Goal: Transaction & Acquisition: Book appointment/travel/reservation

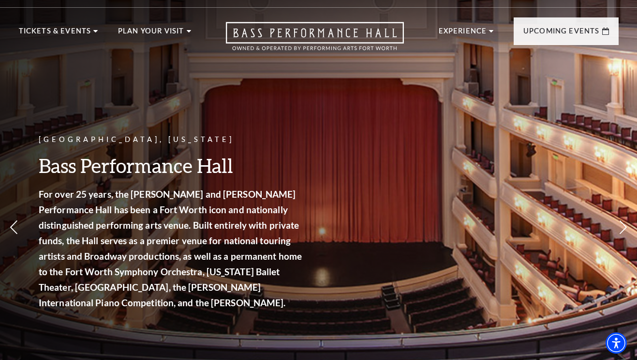
scroll to position [15, 0]
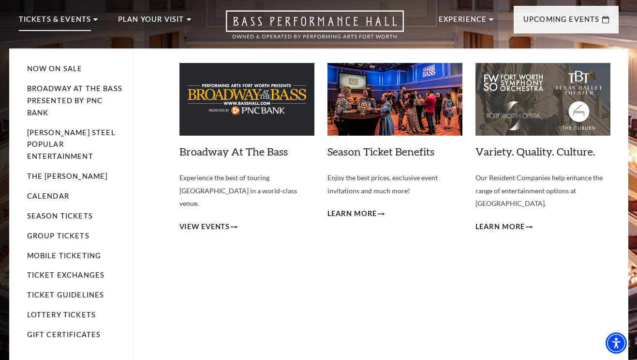
scroll to position [30, 0]
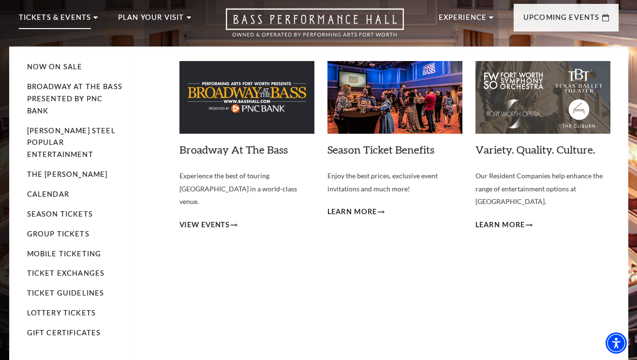
click at [47, 174] on ul "Now On Sale Broadway At The Bass presented by PNC Bank Irwin Steel Popular Ente…" at bounding box center [80, 208] width 106 height 320
click at [47, 190] on link "Calendar" at bounding box center [48, 194] width 42 height 8
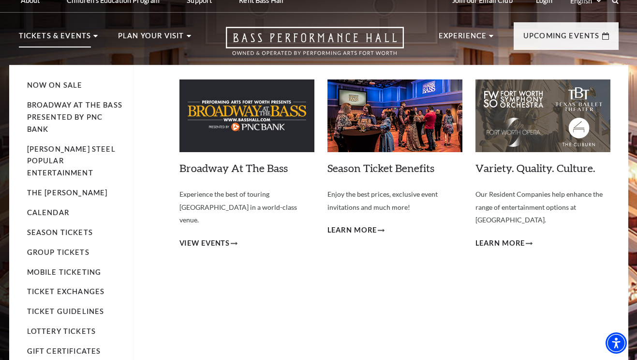
scroll to position [0, 0]
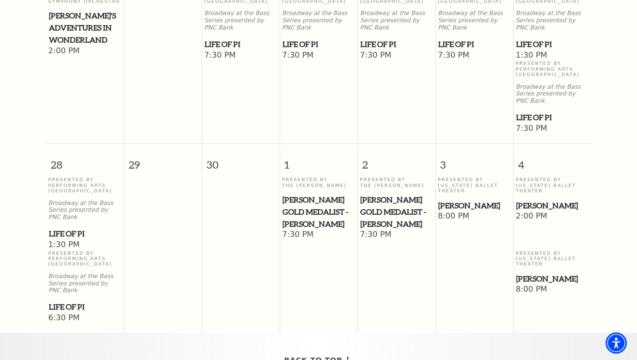
scroll to position [742, 0]
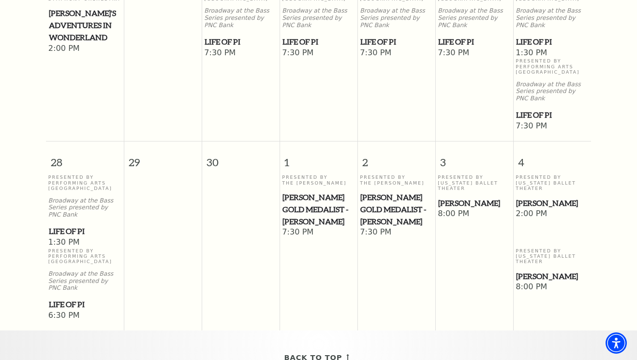
click at [463, 197] on span "[PERSON_NAME]" at bounding box center [474, 203] width 72 height 12
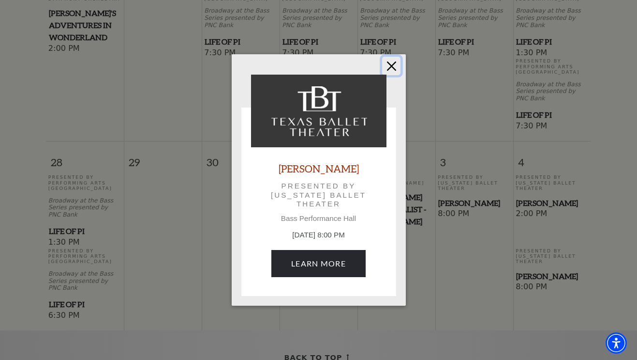
click at [391, 61] on button "Close" at bounding box center [391, 66] width 18 height 18
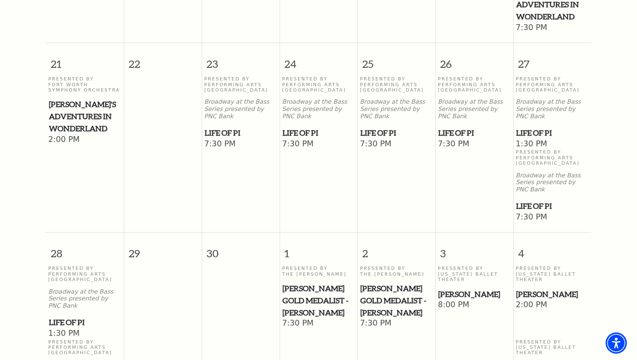
scroll to position [649, 0]
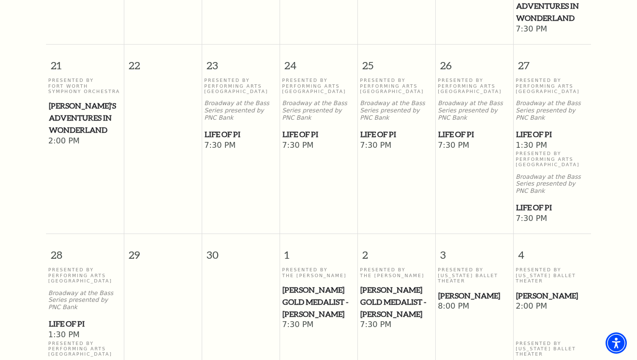
click at [371, 128] on span "Life of Pi" at bounding box center [397, 134] width 72 height 12
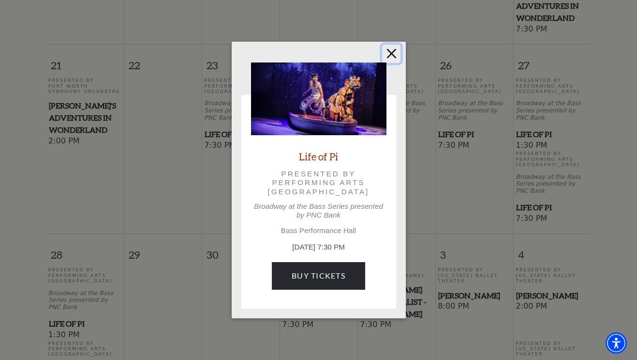
click at [389, 56] on button "Close" at bounding box center [391, 54] width 18 height 18
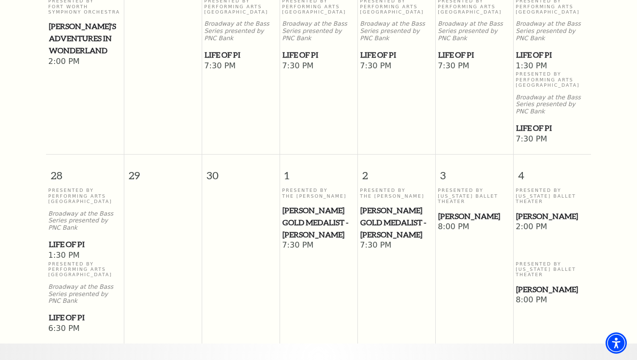
scroll to position [729, 0]
click at [306, 208] on span "[PERSON_NAME] Gold Medalist - [PERSON_NAME]" at bounding box center [319, 222] width 72 height 36
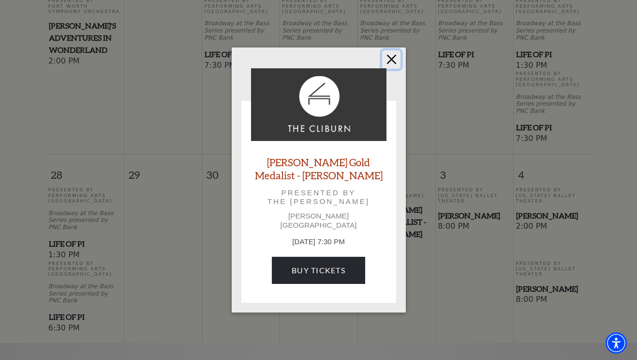
click at [391, 59] on button "Close" at bounding box center [391, 59] width 18 height 18
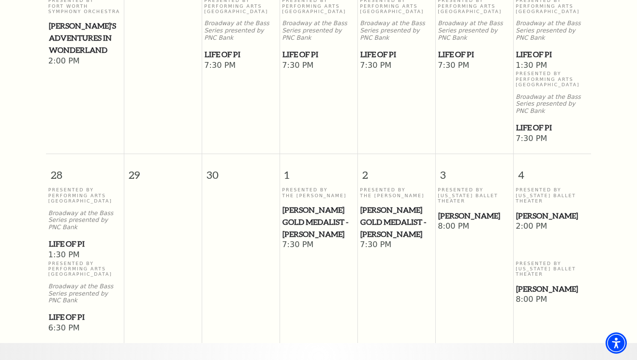
click at [392, 206] on span "[PERSON_NAME] Gold Medalist - [PERSON_NAME]" at bounding box center [397, 222] width 72 height 36
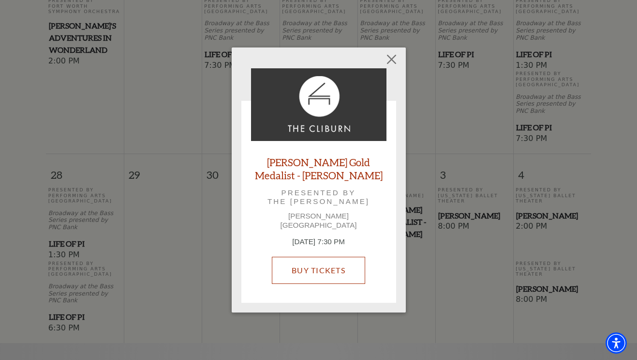
click at [318, 271] on link "Buy Tickets" at bounding box center [318, 269] width 93 height 27
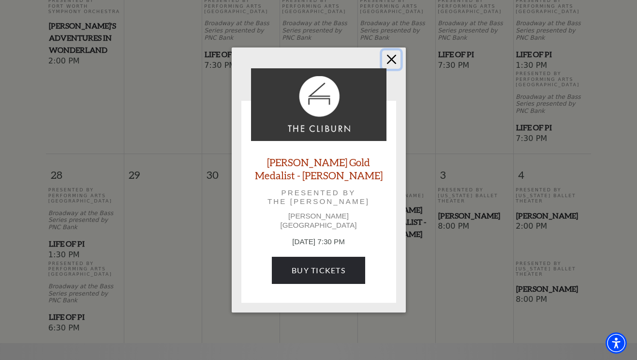
click at [391, 61] on button "Close" at bounding box center [391, 59] width 18 height 18
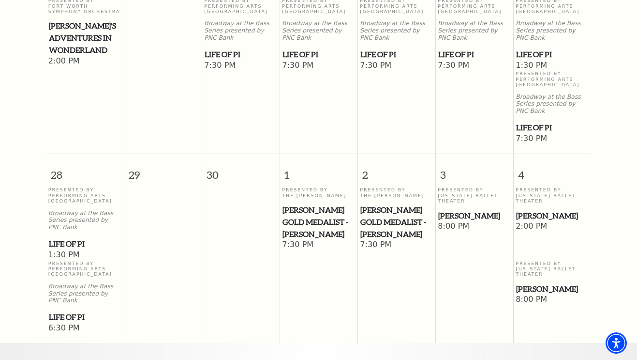
click at [298, 204] on span "[PERSON_NAME] Gold Medalist - [PERSON_NAME]" at bounding box center [319, 222] width 72 height 36
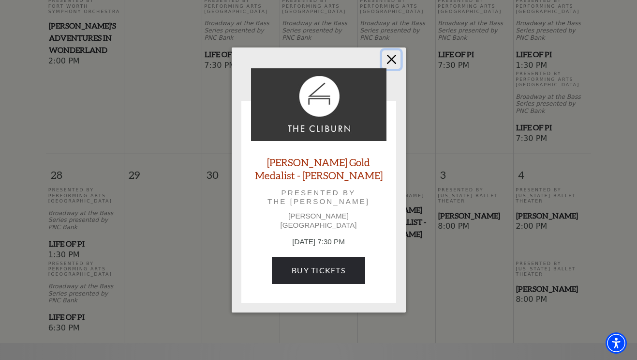
click at [394, 64] on button "Close" at bounding box center [391, 59] width 18 height 18
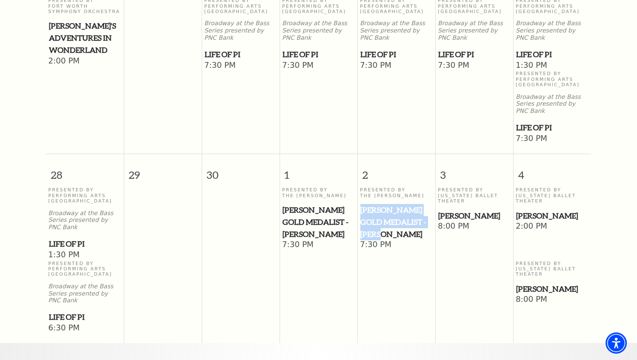
drag, startPoint x: 361, startPoint y: 192, endPoint x: 416, endPoint y: 217, distance: 60.4
click at [416, 217] on span "[PERSON_NAME] Gold Medalist - [PERSON_NAME]" at bounding box center [397, 222] width 72 height 36
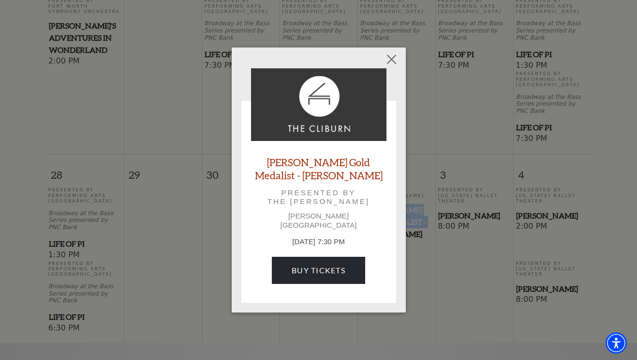
copy span "[PERSON_NAME] Gold Medalist - [PERSON_NAME]"
click at [390, 61] on button "Close" at bounding box center [391, 59] width 18 height 18
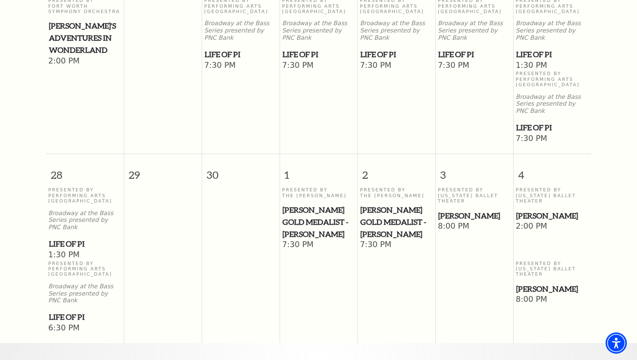
click at [450, 221] on span "8:00 PM" at bounding box center [474, 226] width 73 height 11
click at [406, 204] on span "[PERSON_NAME] Gold Medalist - [PERSON_NAME]" at bounding box center [397, 222] width 72 height 36
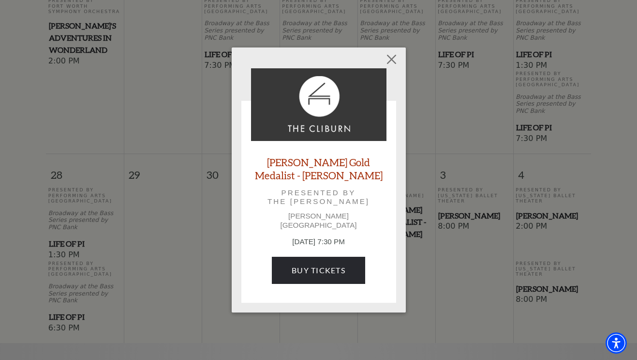
click at [318, 220] on p "Kimbell Art Museum" at bounding box center [318, 219] width 135 height 17
click at [317, 176] on link "[PERSON_NAME] Gold Medalist - [PERSON_NAME]" at bounding box center [318, 168] width 135 height 26
click at [390, 61] on button "Close" at bounding box center [391, 59] width 18 height 18
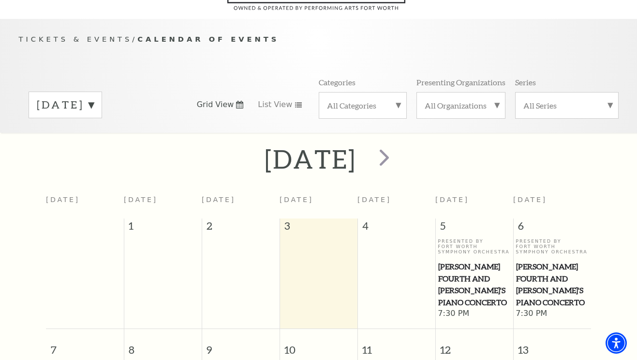
scroll to position [77, 0]
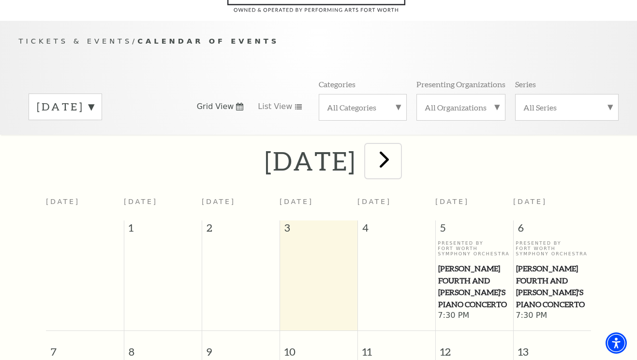
click at [398, 147] on span "next" at bounding box center [385, 159] width 28 height 28
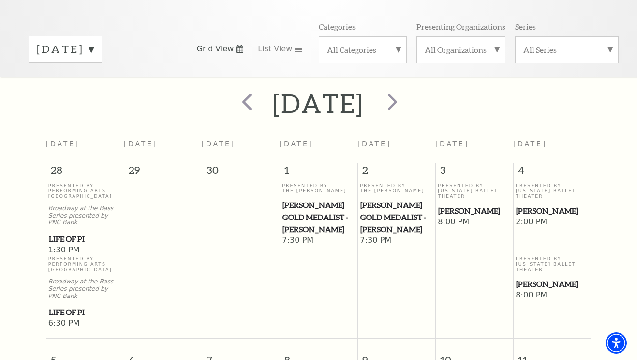
scroll to position [130, 0]
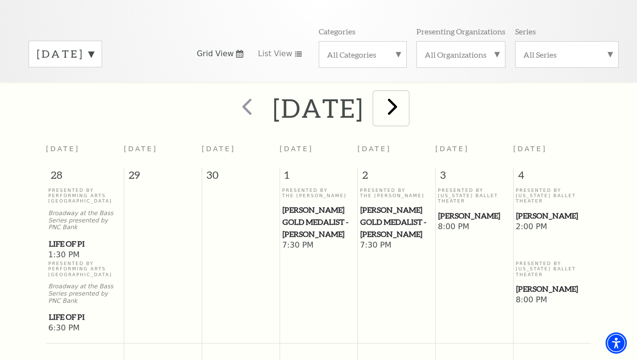
click at [406, 93] on span "next" at bounding box center [393, 106] width 28 height 28
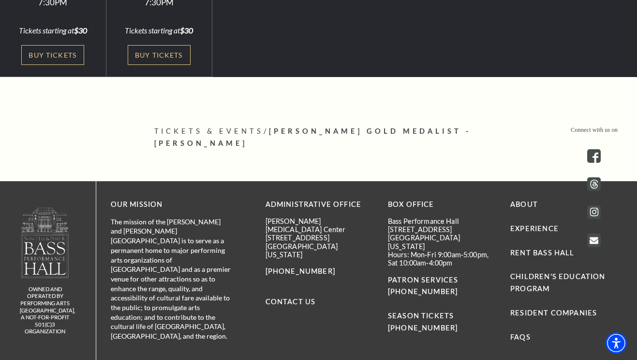
scroll to position [346, 0]
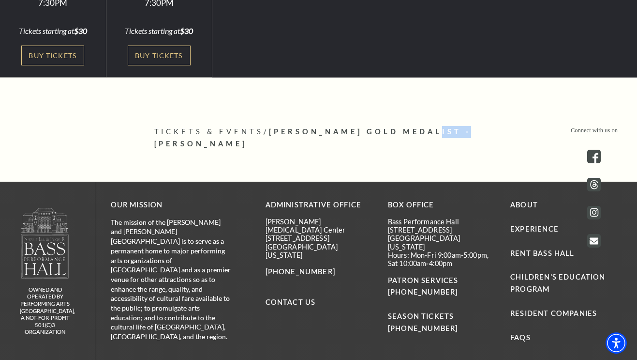
drag, startPoint x: 437, startPoint y: 133, endPoint x: 475, endPoint y: 135, distance: 37.4
click at [472, 135] on span "[PERSON_NAME] Gold Medalist - [PERSON_NAME]" at bounding box center [312, 137] width 317 height 20
click at [390, 143] on p "Tickets & Events / Cliburn Gold Medalist - Aristo Sham" at bounding box center [318, 138] width 329 height 24
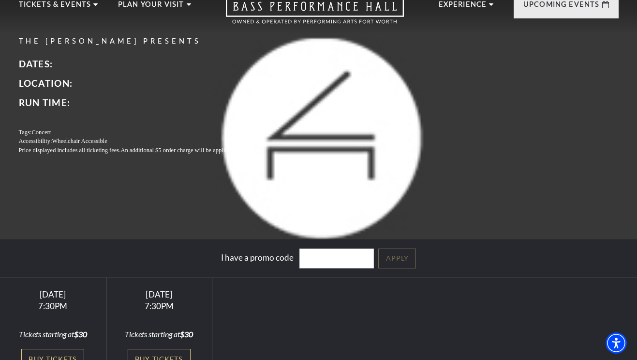
scroll to position [0, 0]
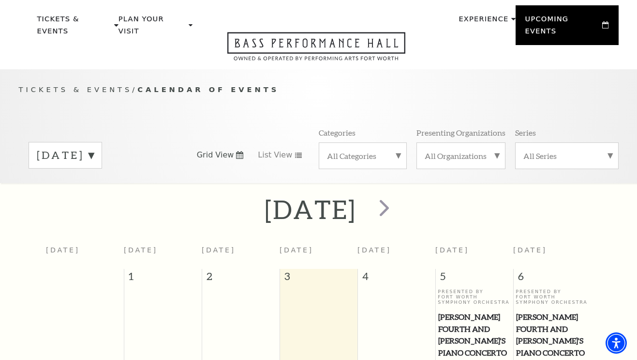
scroll to position [34, 0]
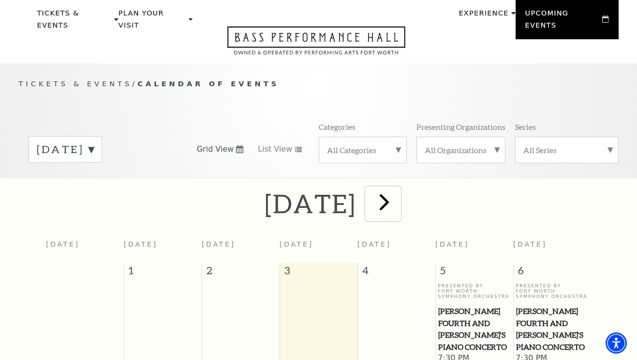
click at [398, 190] on span "next" at bounding box center [385, 202] width 28 height 28
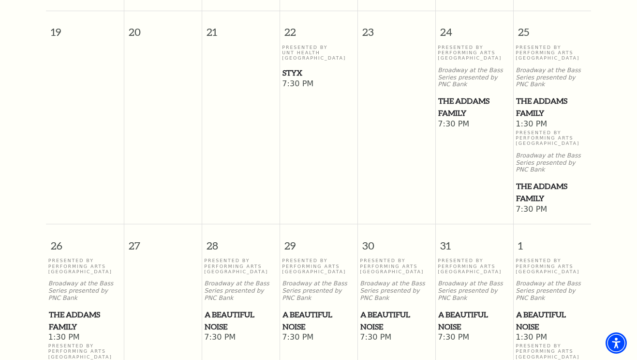
scroll to position [681, 0]
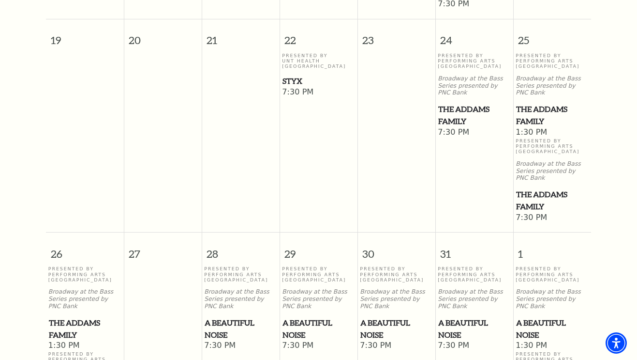
click at [530, 188] on span "The Addams Family" at bounding box center [552, 200] width 72 height 24
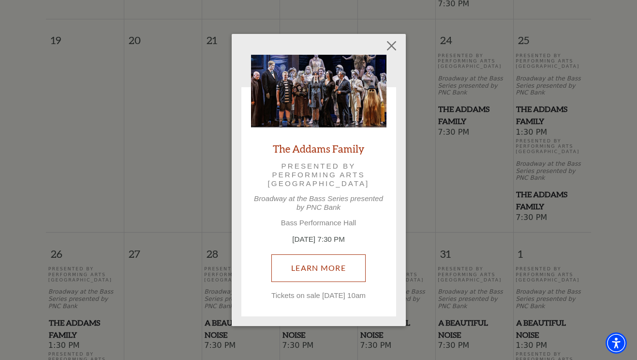
click at [317, 258] on link "Learn More" at bounding box center [318, 267] width 94 height 27
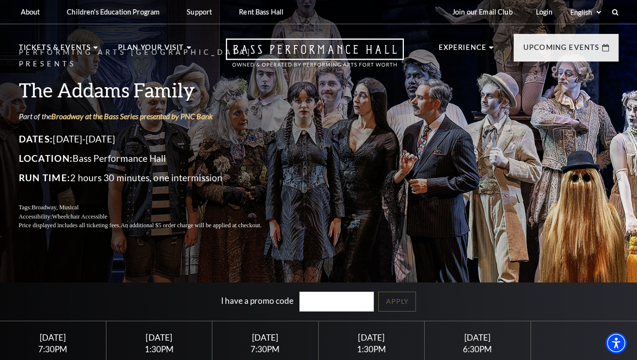
click at [438, 25] on nav "Tickets & Events Now On Sale Broadway At The Bass presented by PNC Bank Irwin S…" at bounding box center [318, 50] width 619 height 52
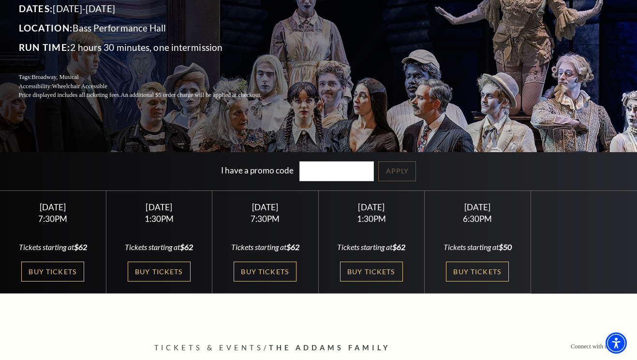
scroll to position [140, 0]
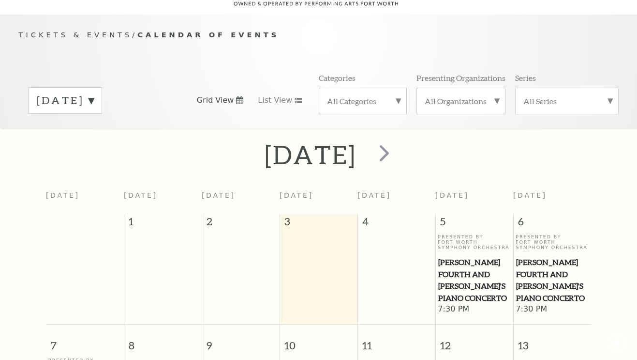
scroll to position [86, 0]
